Goal: Check status: Check status

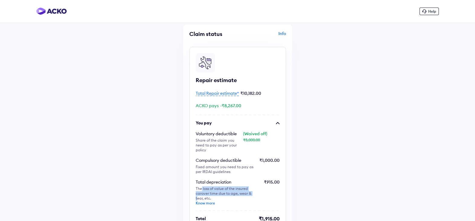
drag, startPoint x: 203, startPoint y: 185, endPoint x: 245, endPoint y: 188, distance: 41.5
click at [245, 188] on div "The loss of value of the insured car over time due to age, wear & tear, etc. Kn…" at bounding box center [225, 195] width 59 height 19
click at [231, 186] on div "The loss of value of the insured car over time due to age, wear & tear, etc. Kn…" at bounding box center [225, 195] width 59 height 19
drag, startPoint x: 196, startPoint y: 189, endPoint x: 252, endPoint y: 191, distance: 56.2
click at [252, 191] on div "The loss of value of the insured car over time due to age, wear & tear, etc. Kn…" at bounding box center [225, 195] width 59 height 19
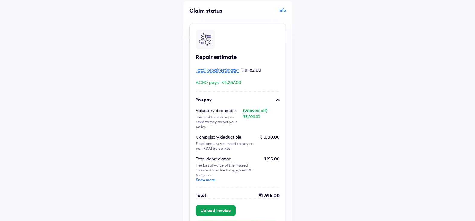
scroll to position [60, 0]
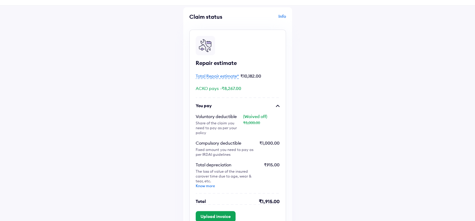
scroll to position [0, 0]
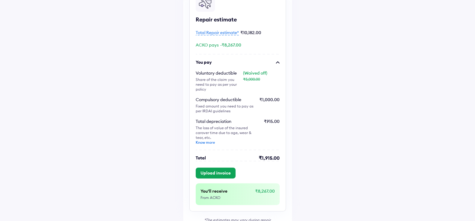
scroll to position [60, 0]
